Goal: Navigation & Orientation: Find specific page/section

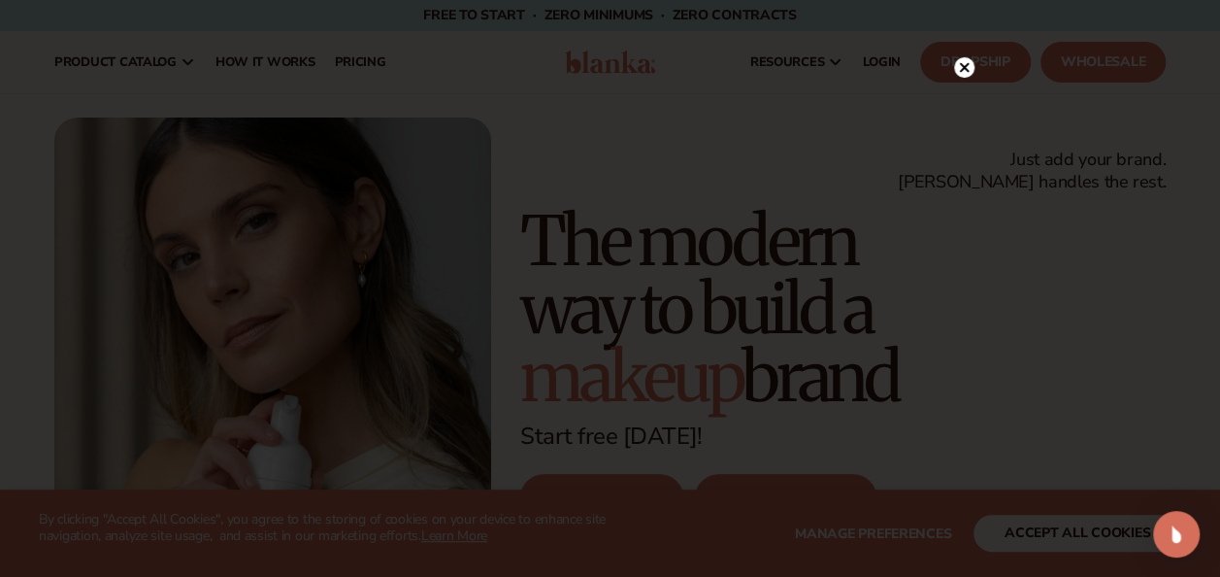
click at [955, 69] on circle at bounding box center [964, 67] width 20 height 20
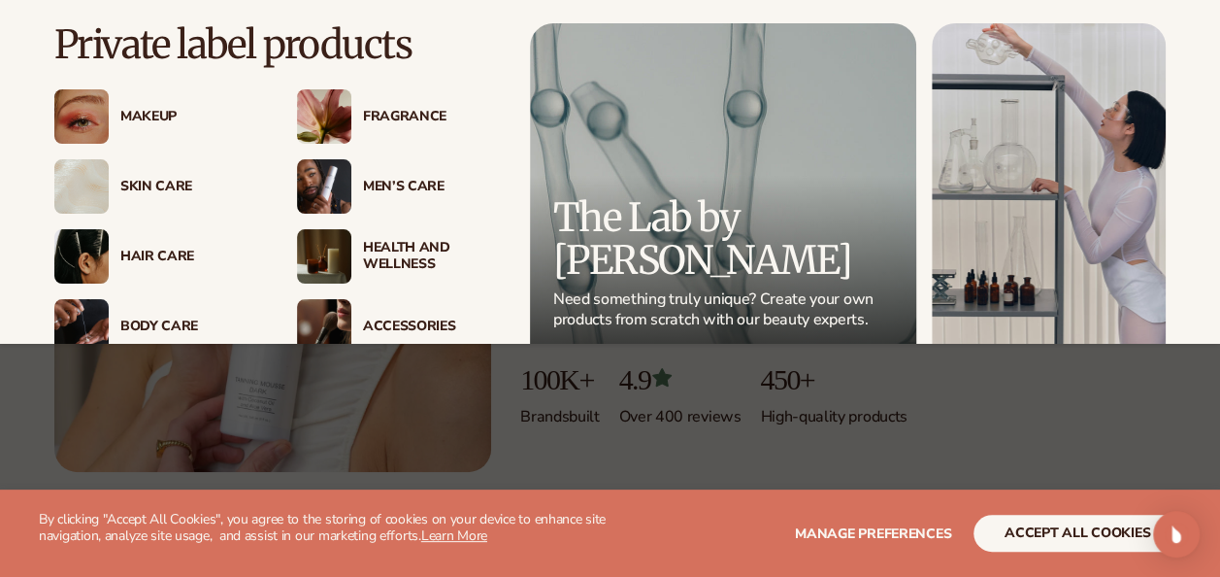
scroll to position [202, 0]
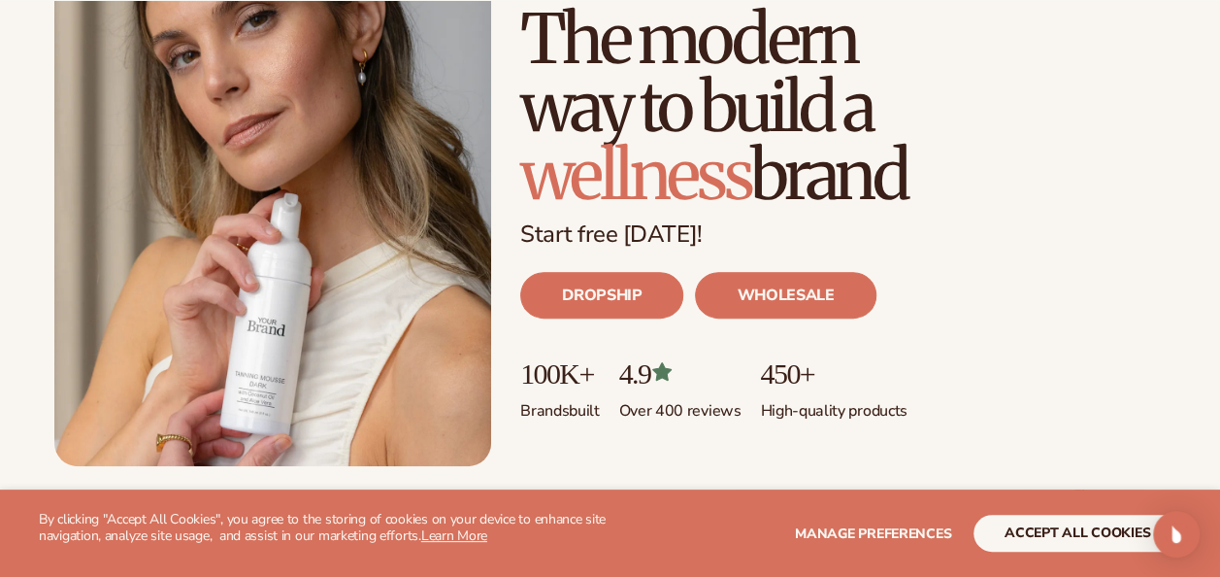
drag, startPoint x: 1217, startPoint y: 346, endPoint x: 1238, endPoint y: 365, distance: 28.2
click at [1219, 365] on html "WE USE COOKIES By clicking "Accept All Cookies", you agree to the storing of co…" at bounding box center [610, 86] width 1220 height 577
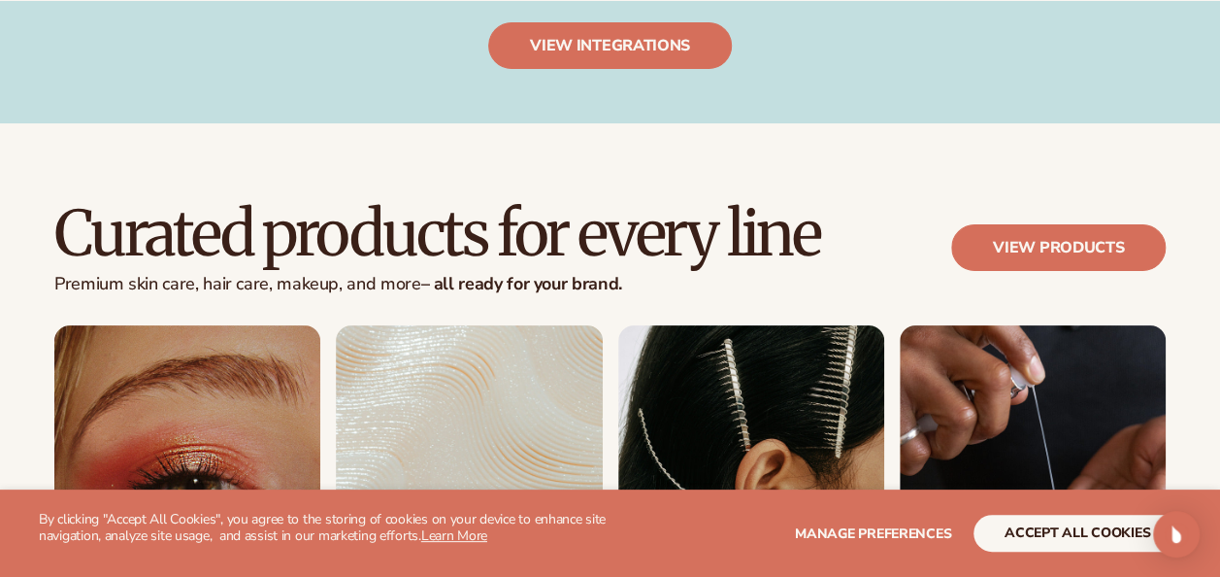
scroll to position [4234, 0]
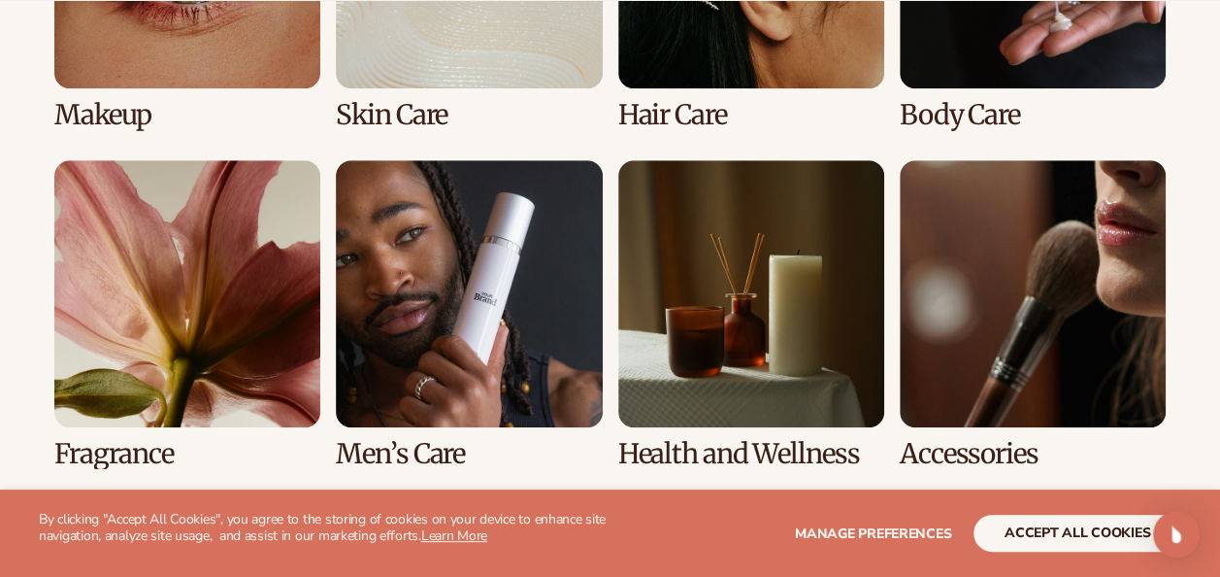
click at [795, 419] on link "7 / 8" at bounding box center [751, 314] width 266 height 308
click at [797, 361] on link "7 / 8" at bounding box center [751, 314] width 266 height 308
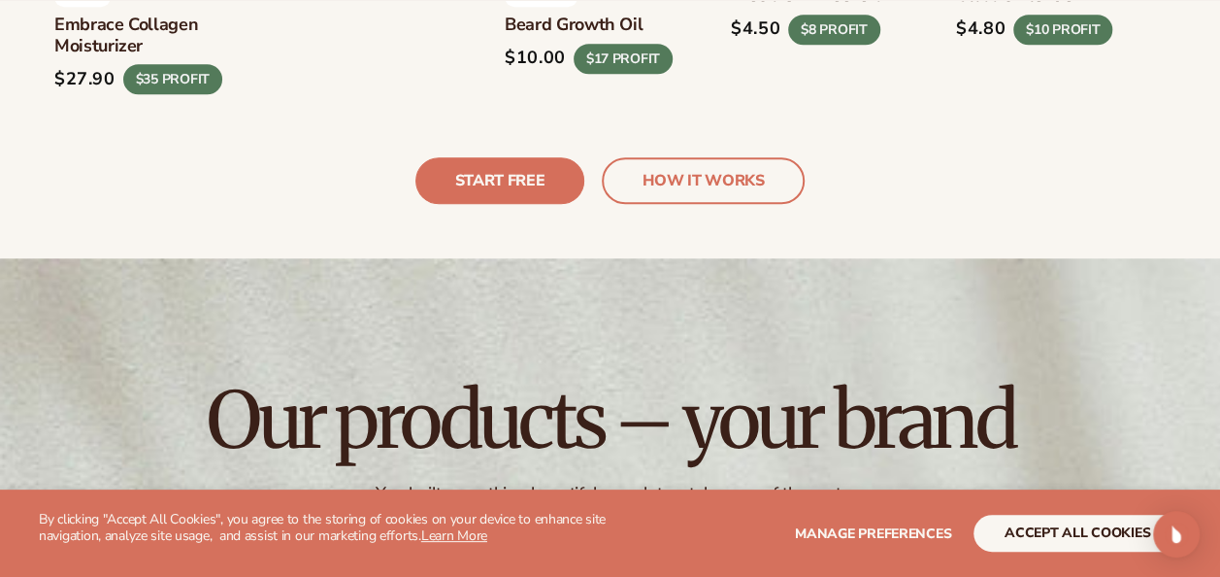
scroll to position [5041, 0]
